Goal: Task Accomplishment & Management: Manage account settings

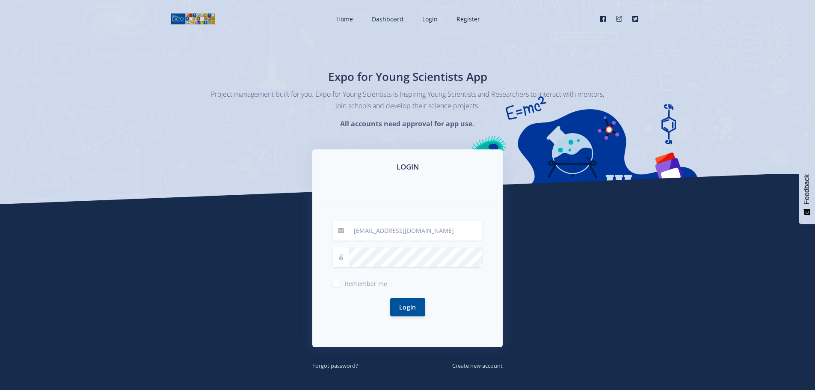
click at [341, 288] on div "Login" at bounding box center [407, 307] width 149 height 39
click at [345, 284] on label "Remember me" at bounding box center [366, 281] width 42 height 7
click at [345, 283] on input "Remember me" at bounding box center [348, 280] width 6 height 6
checkbox input "true"
click at [414, 311] on button "Login" at bounding box center [407, 306] width 35 height 18
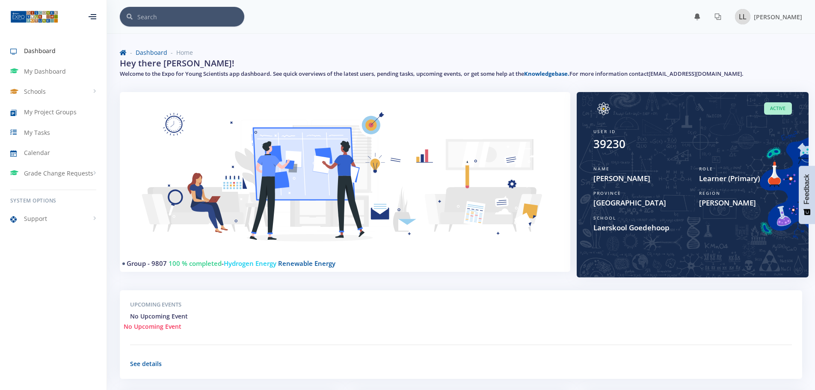
scroll to position [6, 6]
click at [34, 90] on span "Schools" at bounding box center [35, 91] width 22 height 9
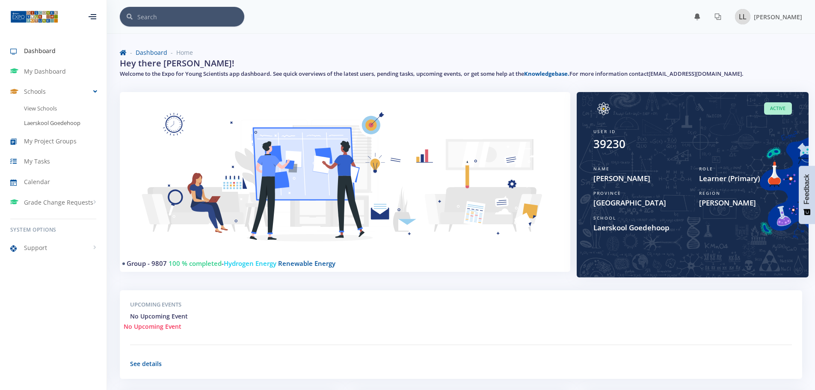
click at [38, 121] on link "Laerskool Goedehoop" at bounding box center [53, 123] width 107 height 15
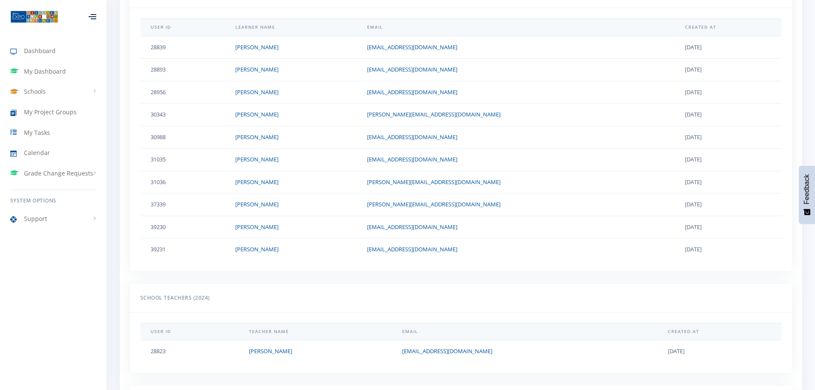
scroll to position [365, 0]
click at [44, 70] on span "My Dashboard" at bounding box center [45, 71] width 42 height 9
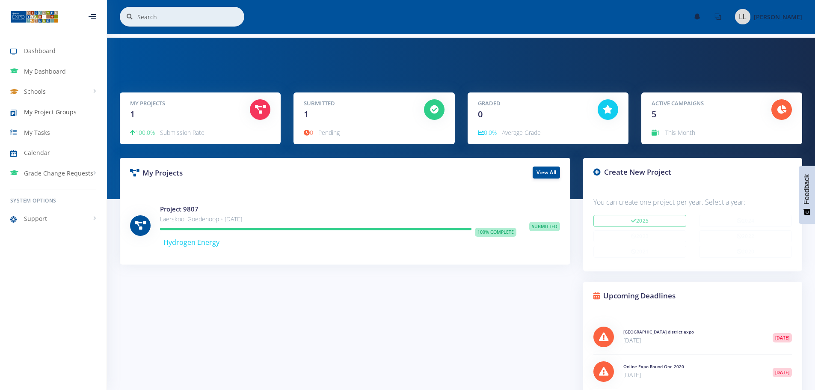
click at [44, 111] on span "My Project Groups" at bounding box center [50, 111] width 53 height 9
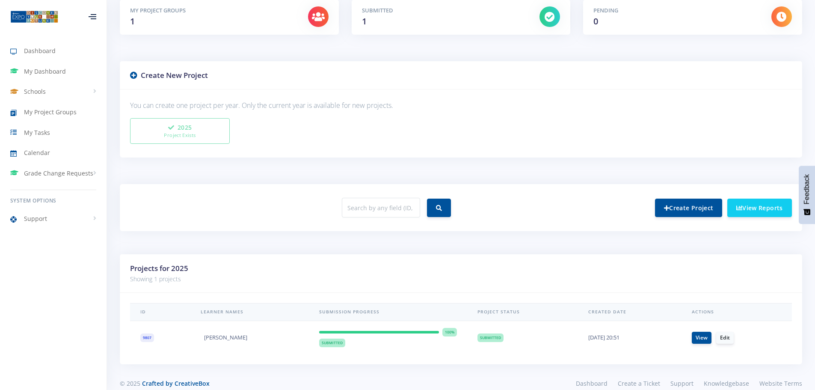
scroll to position [163, 0]
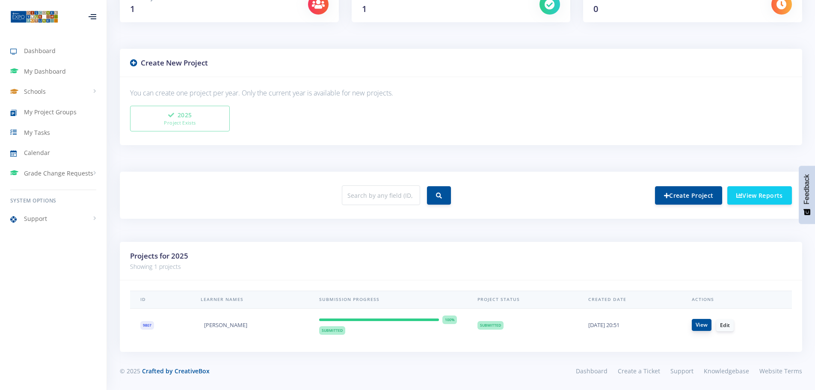
click at [702, 322] on link "View" at bounding box center [702, 325] width 20 height 12
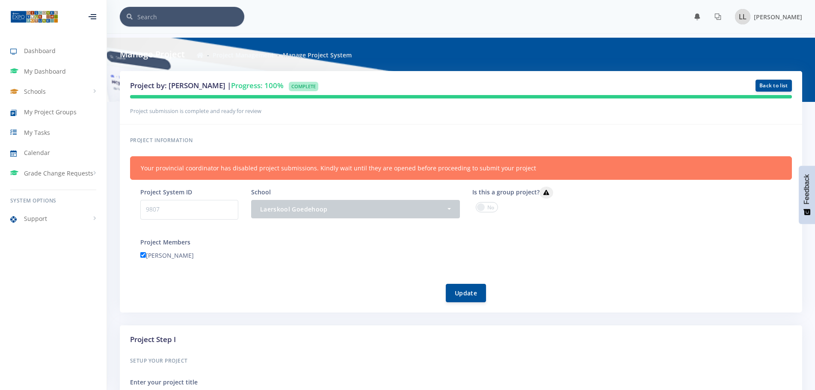
click at [493, 208] on span at bounding box center [487, 207] width 22 height 10
click at [0, 0] on input "checkbox" at bounding box center [0, 0] width 0 height 0
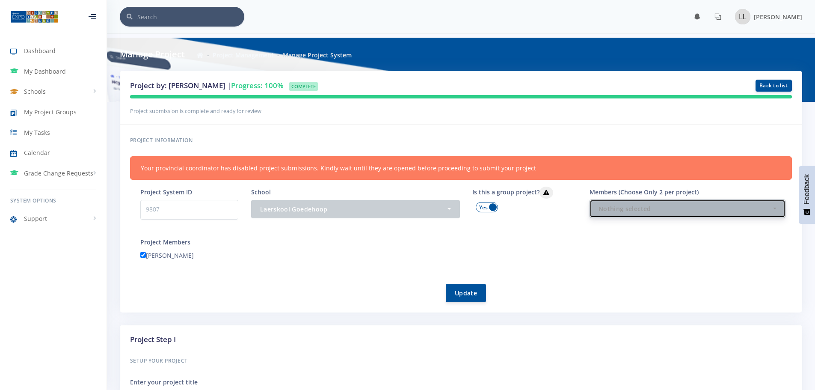
click at [628, 210] on div "Nothing selected" at bounding box center [685, 208] width 173 height 9
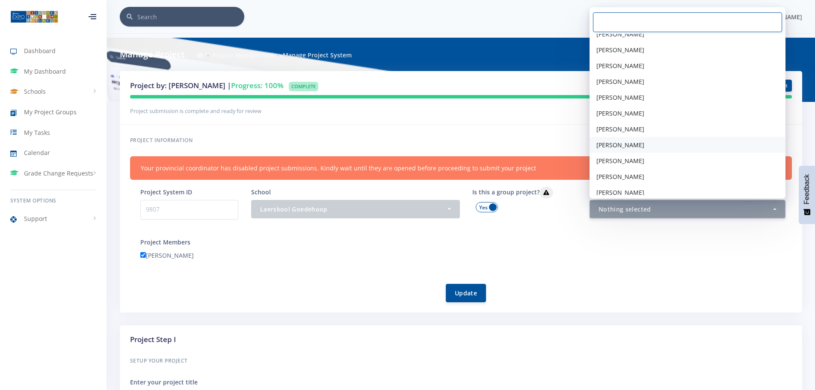
scroll to position [44, 0]
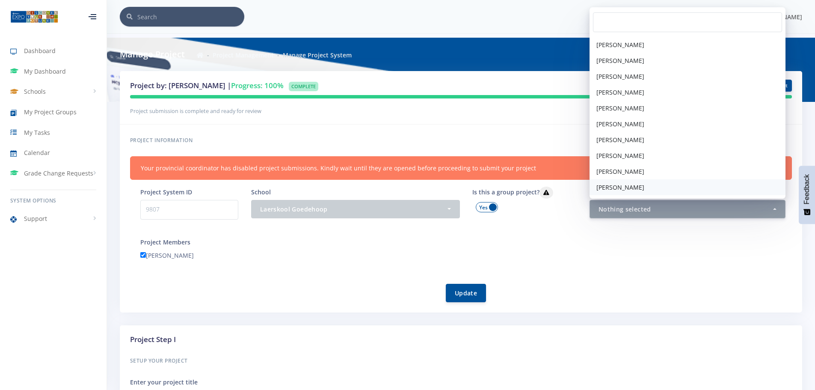
click at [625, 185] on span "[PERSON_NAME]" at bounding box center [620, 187] width 48 height 9
select select "39231"
click at [589, 291] on div "Update" at bounding box center [466, 287] width 652 height 29
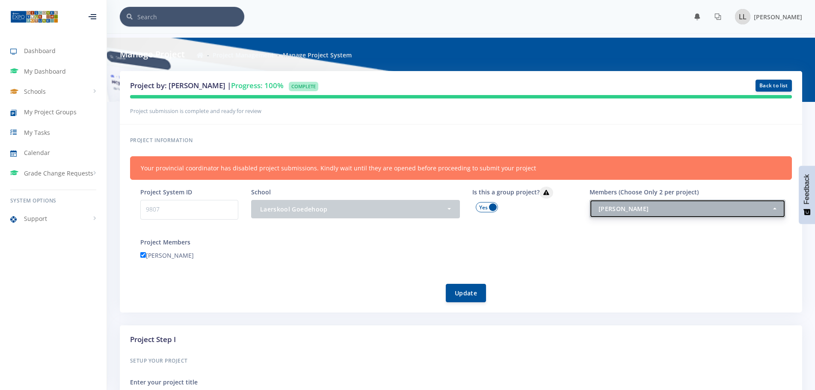
click at [762, 207] on div "[PERSON_NAME]" at bounding box center [685, 208] width 173 height 9
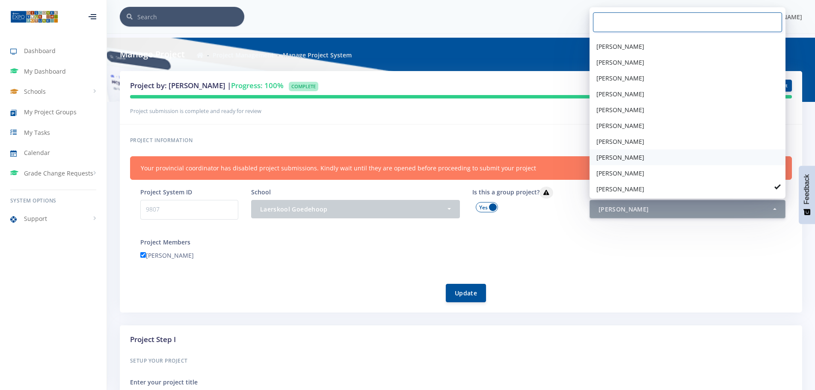
scroll to position [44, 0]
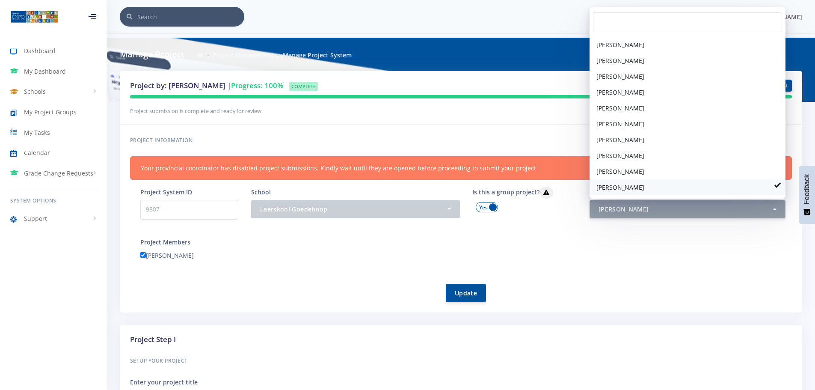
click at [644, 183] on span "[PERSON_NAME]" at bounding box center [620, 187] width 48 height 9
click at [639, 170] on link "[PERSON_NAME]" at bounding box center [688, 171] width 196 height 16
select select "39230"
click at [640, 184] on span "[PERSON_NAME]" at bounding box center [620, 187] width 48 height 9
click at [702, 273] on form "Project System ID 9807 School - Laerskool Goedehoop Laerskool Goedehoop - Leané…" at bounding box center [466, 245] width 652 height 116
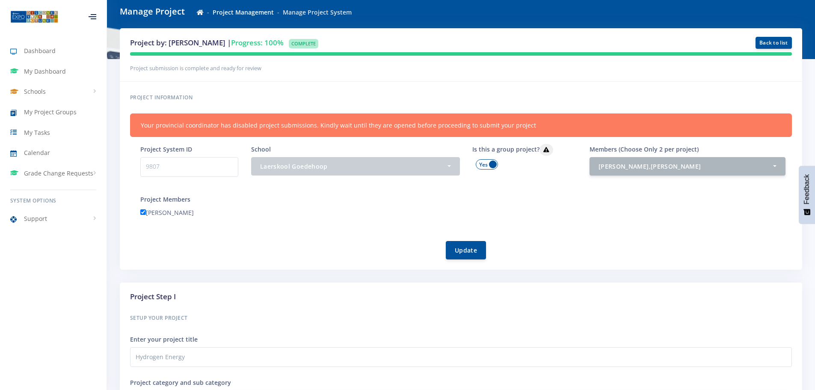
scroll to position [0, 0]
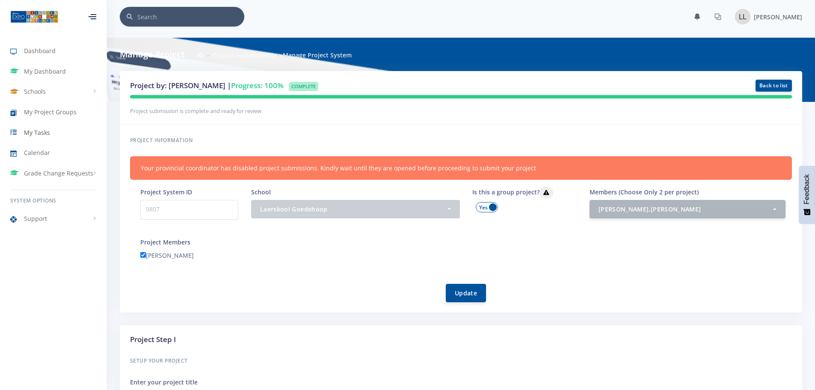
click at [38, 131] on span "My Tasks" at bounding box center [37, 132] width 26 height 9
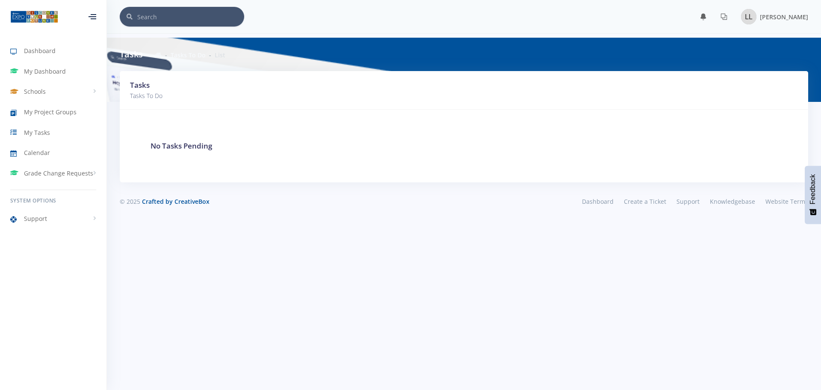
scroll to position [6, 6]
click at [42, 113] on span "My Project Groups" at bounding box center [50, 111] width 53 height 9
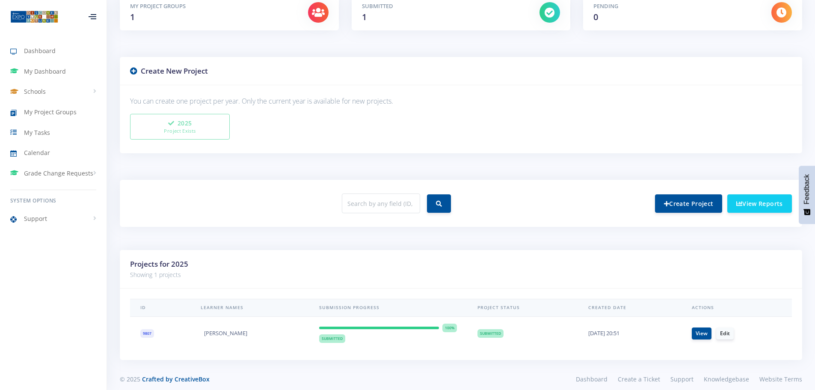
scroll to position [163, 0]
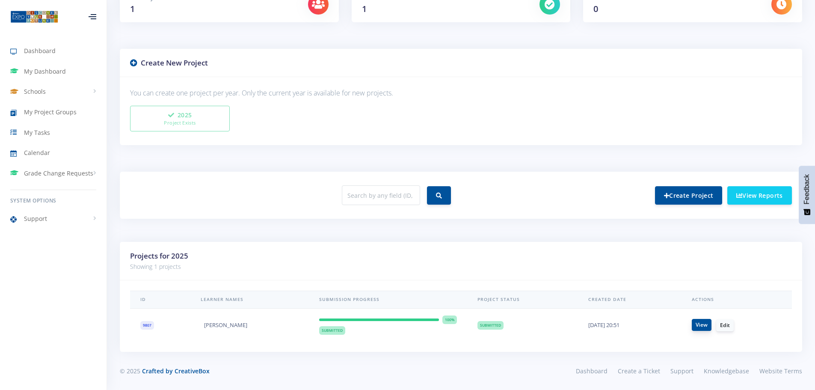
click at [702, 326] on link "View" at bounding box center [702, 325] width 20 height 12
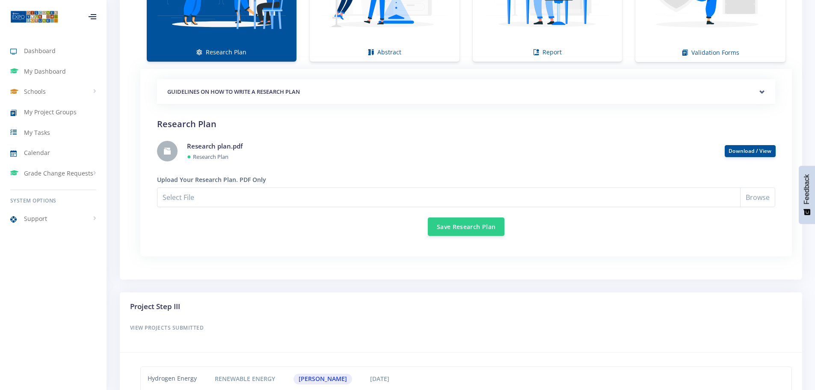
scroll to position [802, 0]
